Goal: Use online tool/utility: Utilize a website feature to perform a specific function

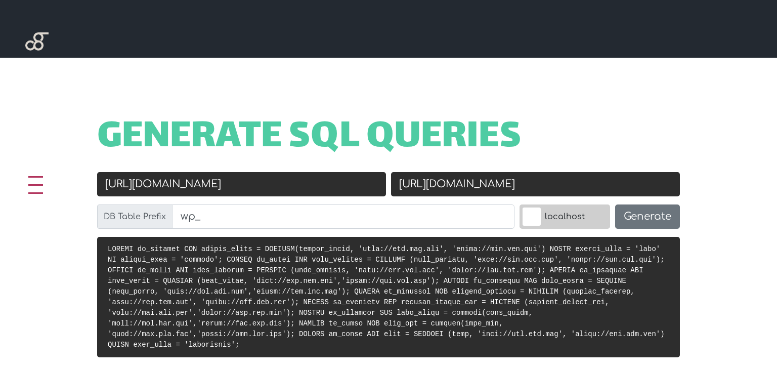
scroll to position [348, 0]
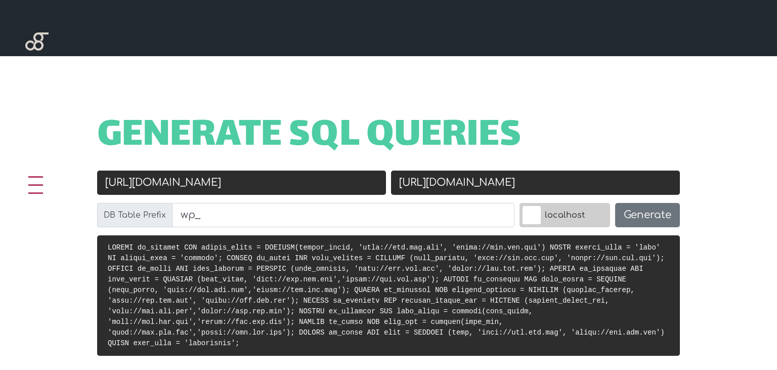
click at [216, 195] on input "http://old.url.com" at bounding box center [241, 183] width 289 height 24
click at [155, 193] on input "Old URL" at bounding box center [241, 183] width 289 height 24
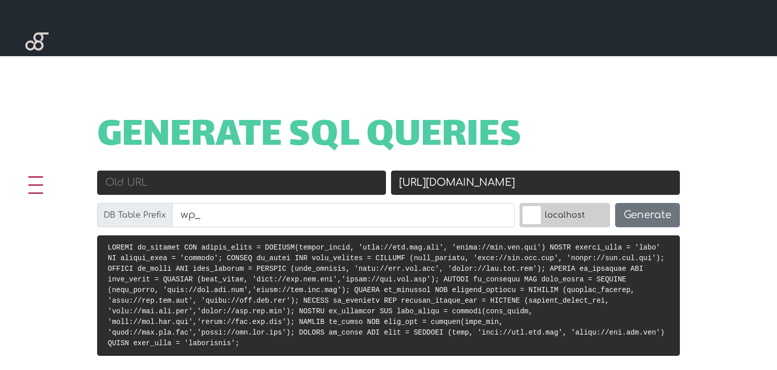
paste input "[URL]"
type input "[URL]"
click at [486, 187] on input "https://new.url.com" at bounding box center [535, 183] width 289 height 24
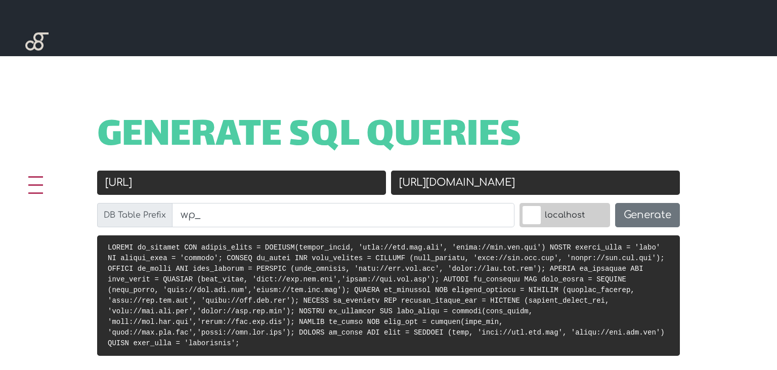
click at [486, 187] on input "https://new.url.com" at bounding box center [535, 183] width 289 height 24
type input "h"
paste input "[URL]"
type input "[URL]"
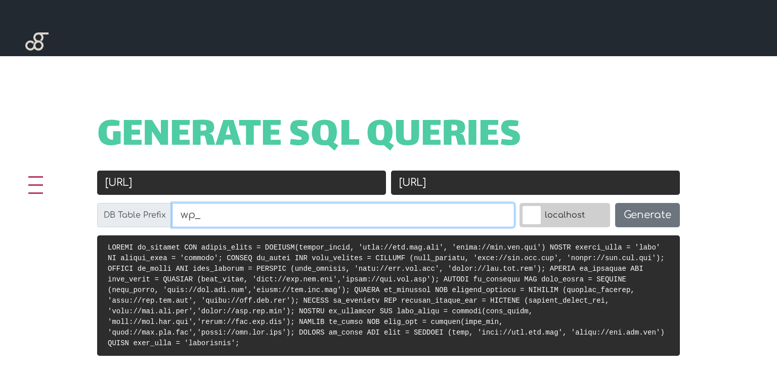
click at [230, 223] on input "wp_" at bounding box center [343, 215] width 343 height 24
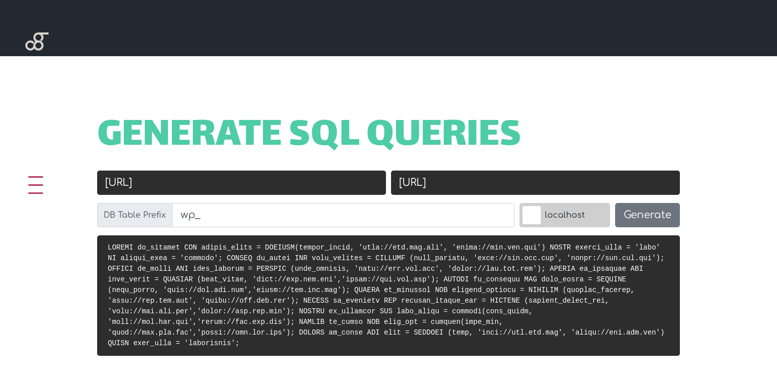
click at [533, 227] on label "localhost" at bounding box center [565, 215] width 91 height 24
click at [510, 205] on input "localhost" at bounding box center [510, 205] width 0 height 0
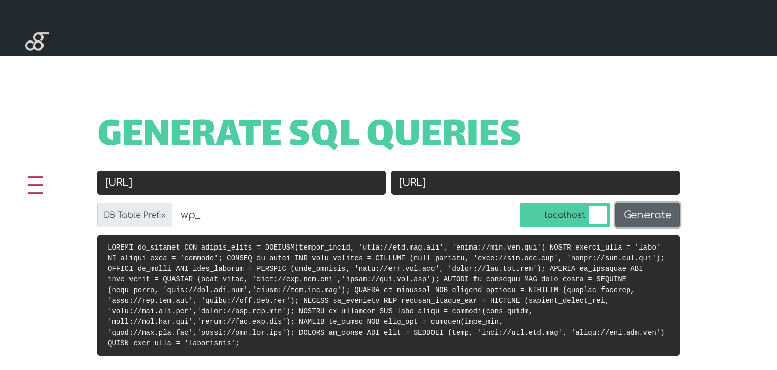
click at [625, 223] on button "Generate" at bounding box center [647, 215] width 65 height 24
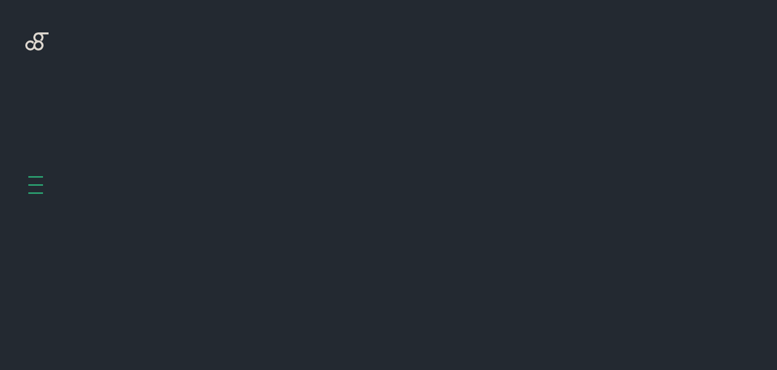
scroll to position [414, 0]
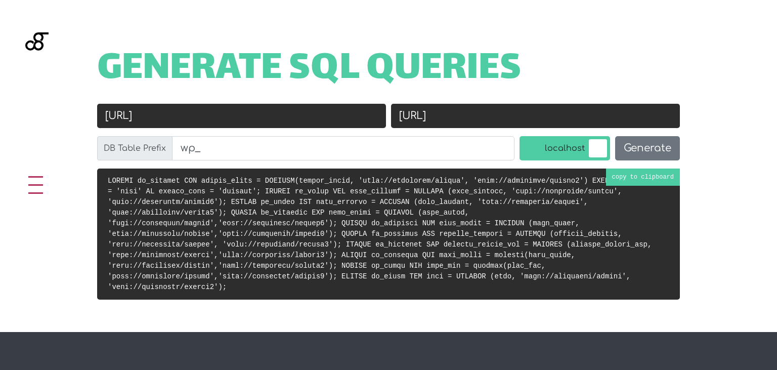
click at [626, 190] on code at bounding box center [386, 234] width 557 height 114
